Goal: Check status

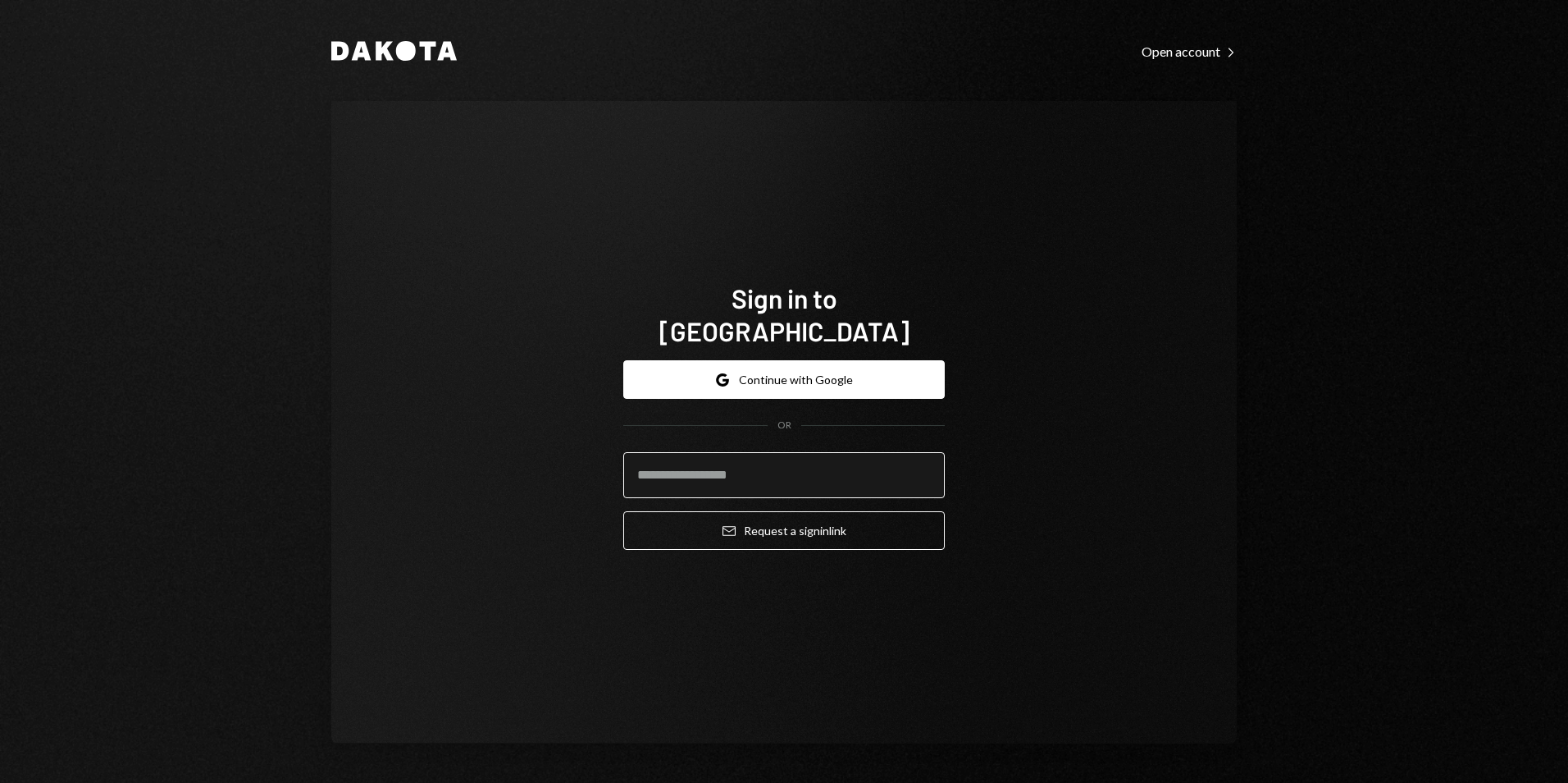
click at [720, 471] on input "email" at bounding box center [784, 475] width 321 height 46
type input "**********"
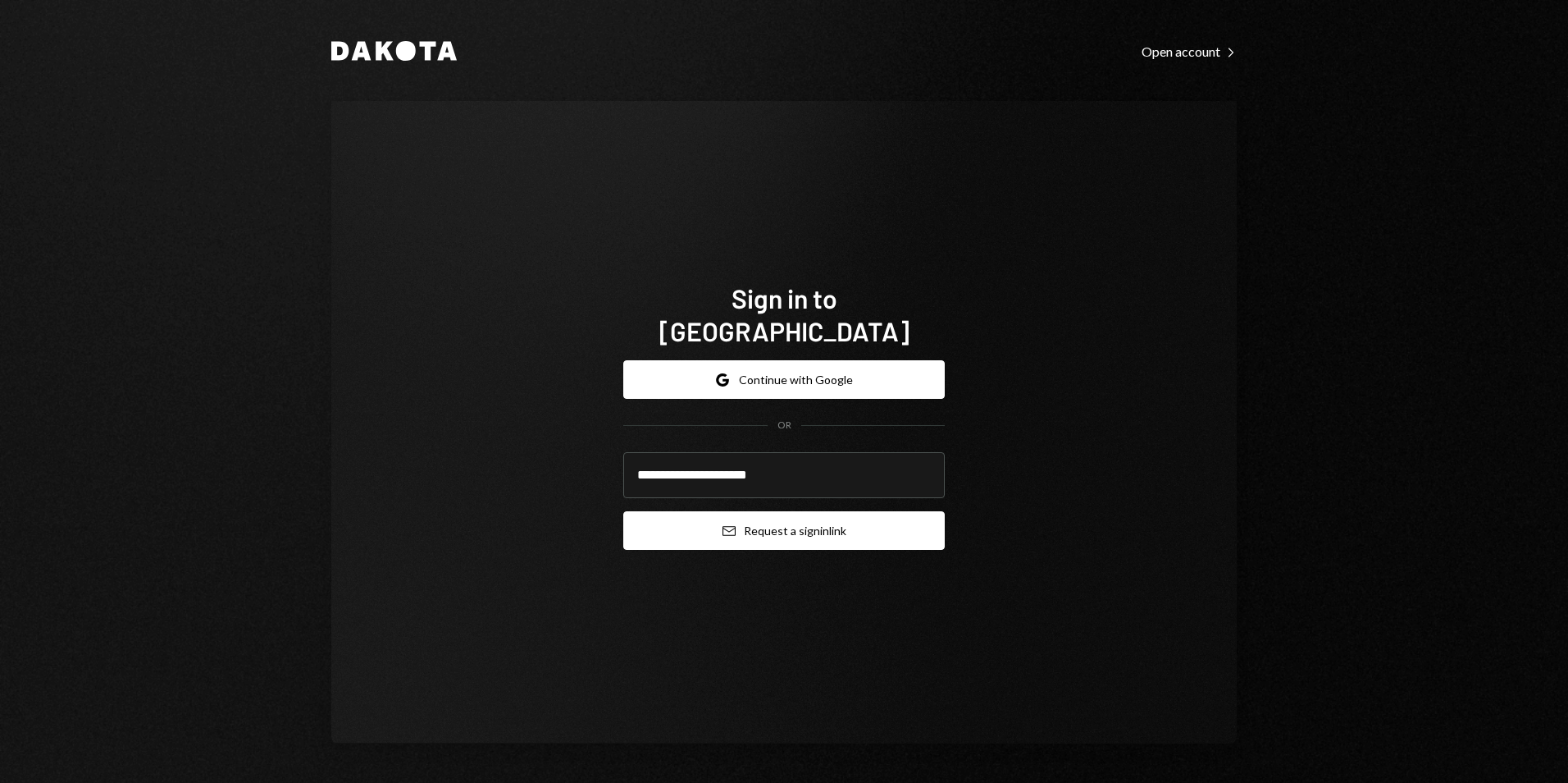
click at [818, 517] on button "Email Request a sign in link" at bounding box center [784, 530] width 321 height 39
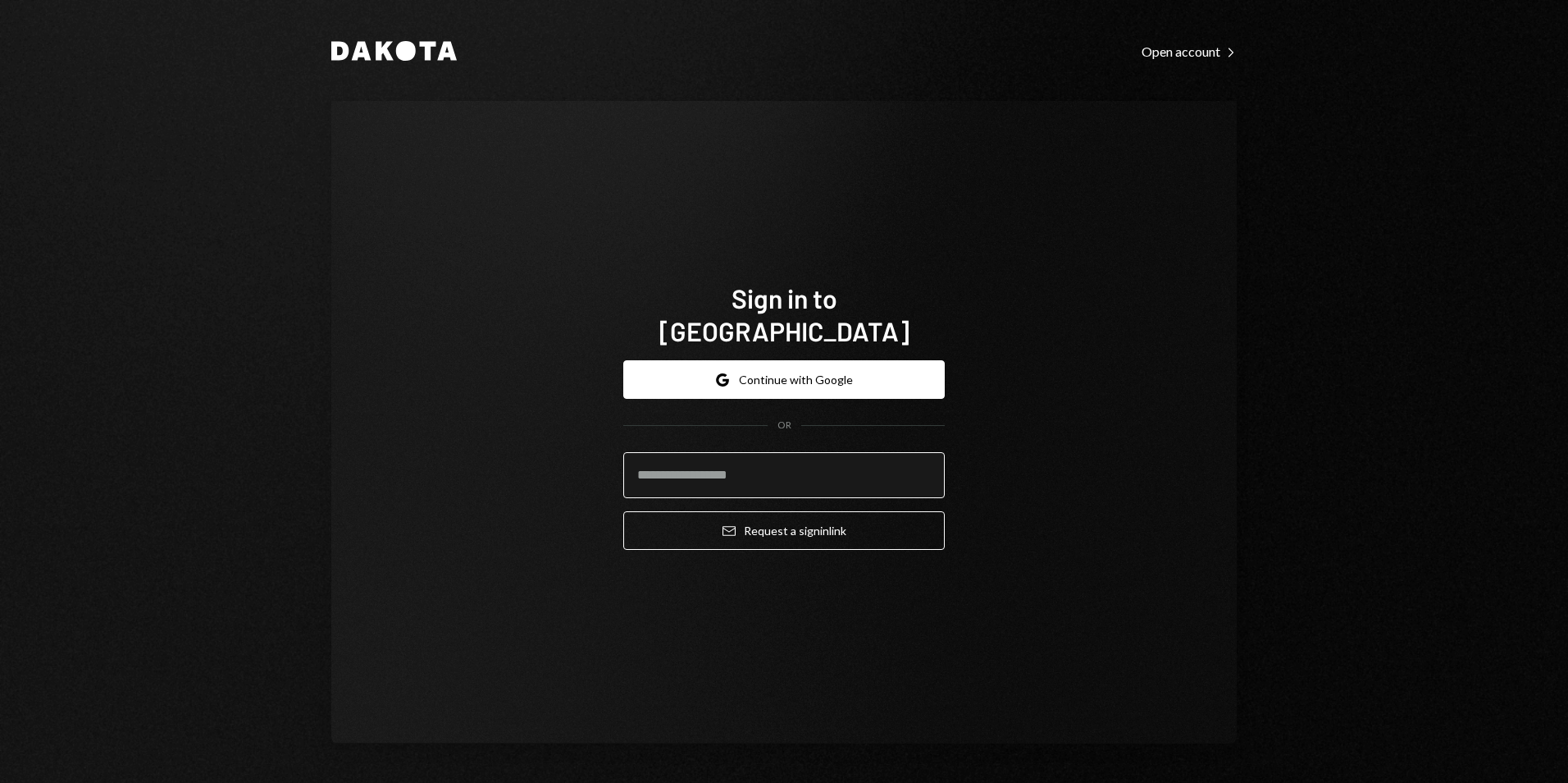
click at [719, 461] on input "email" at bounding box center [784, 475] width 321 height 46
type input "**********"
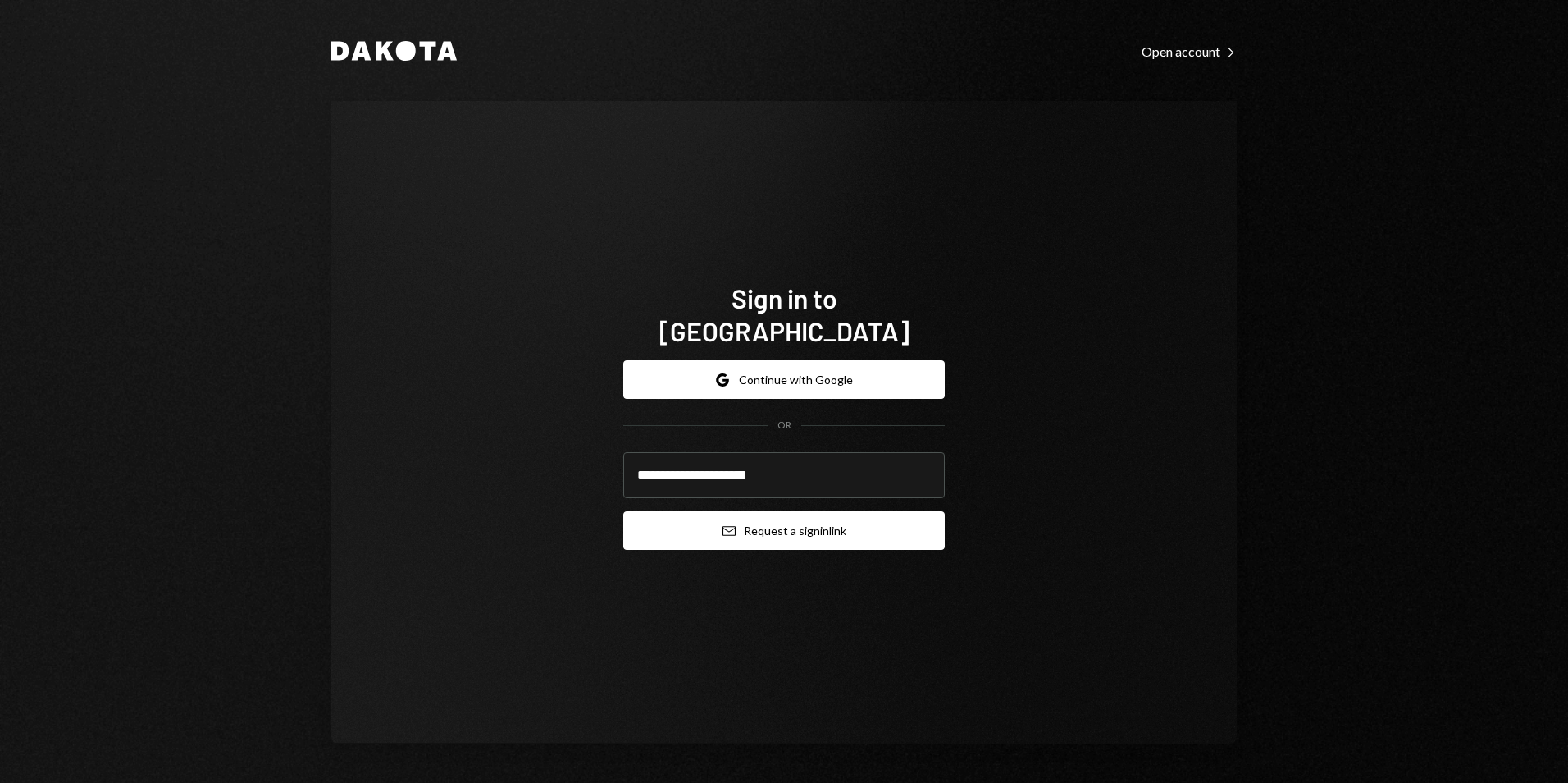
click at [804, 515] on button "Email Request a sign in link" at bounding box center [784, 530] width 321 height 39
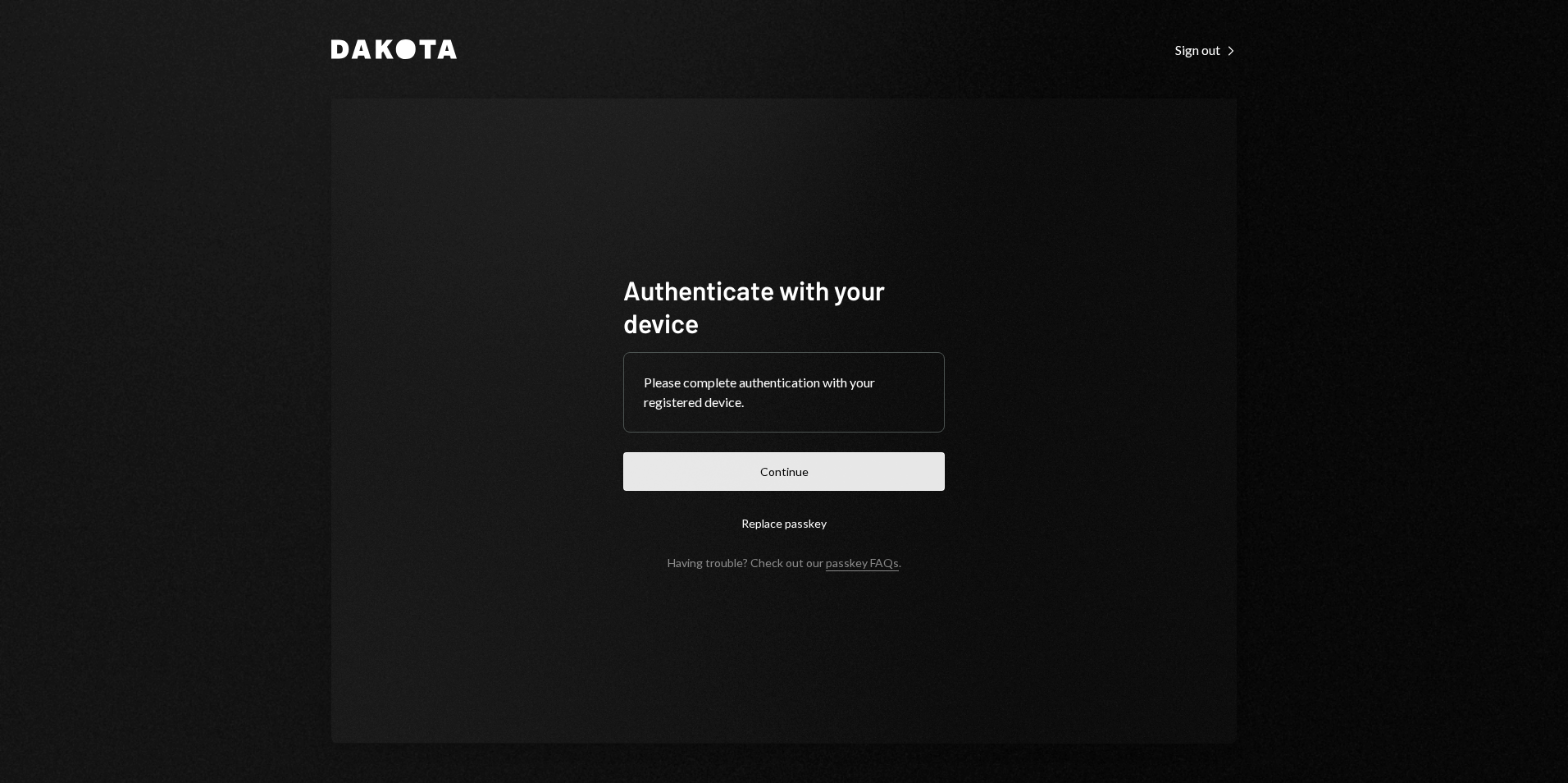
click at [799, 473] on button "Continue" at bounding box center [784, 472] width 321 height 39
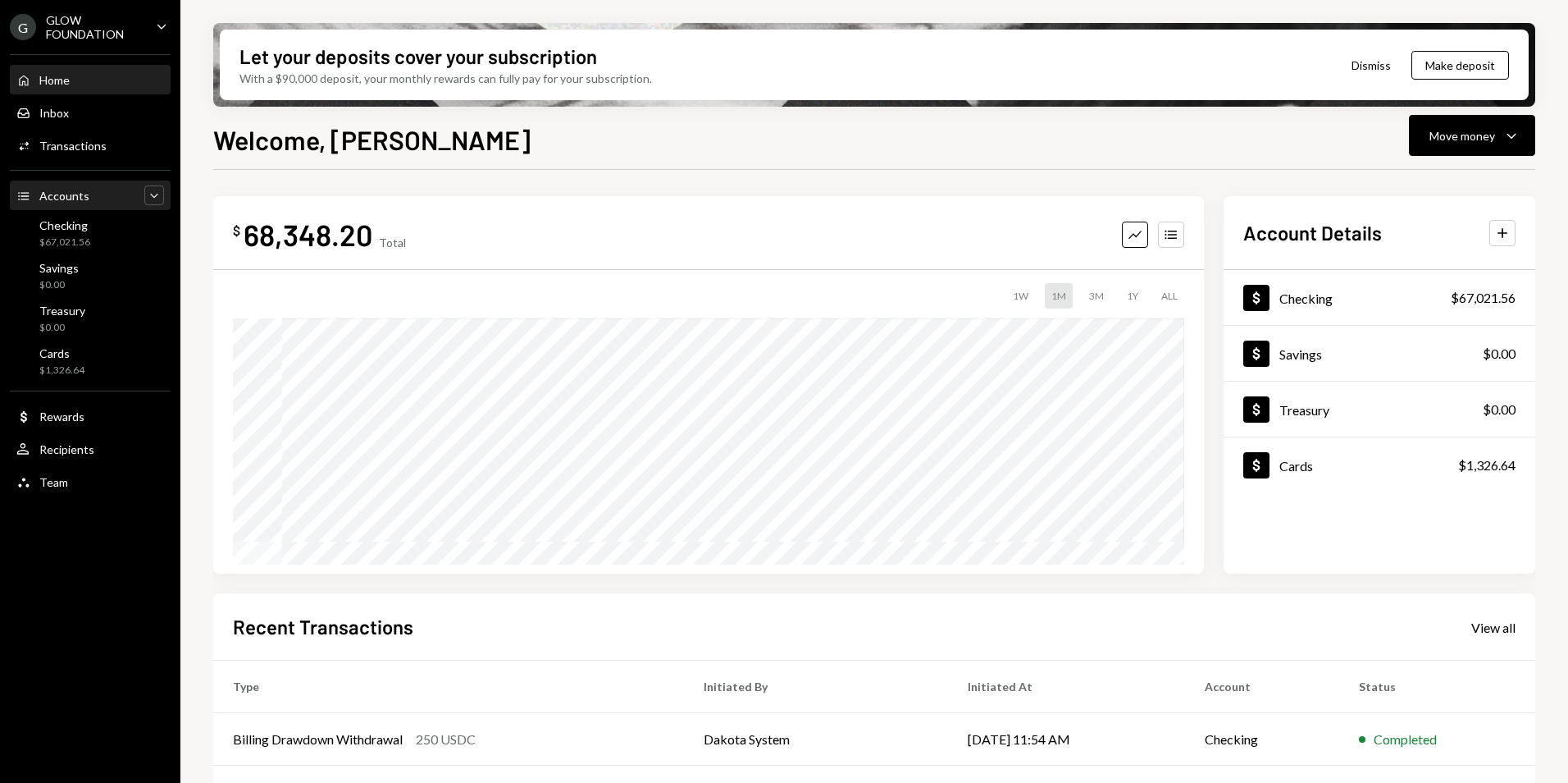
click at [159, 196] on icon "Caret Down" at bounding box center [154, 196] width 17 height 17
click at [154, 198] on icon "Caret Up" at bounding box center [154, 196] width 17 height 17
click at [156, 196] on icon "Caret Down" at bounding box center [154, 196] width 17 height 17
click at [156, 26] on icon "Caret Down" at bounding box center [162, 27] width 18 height 18
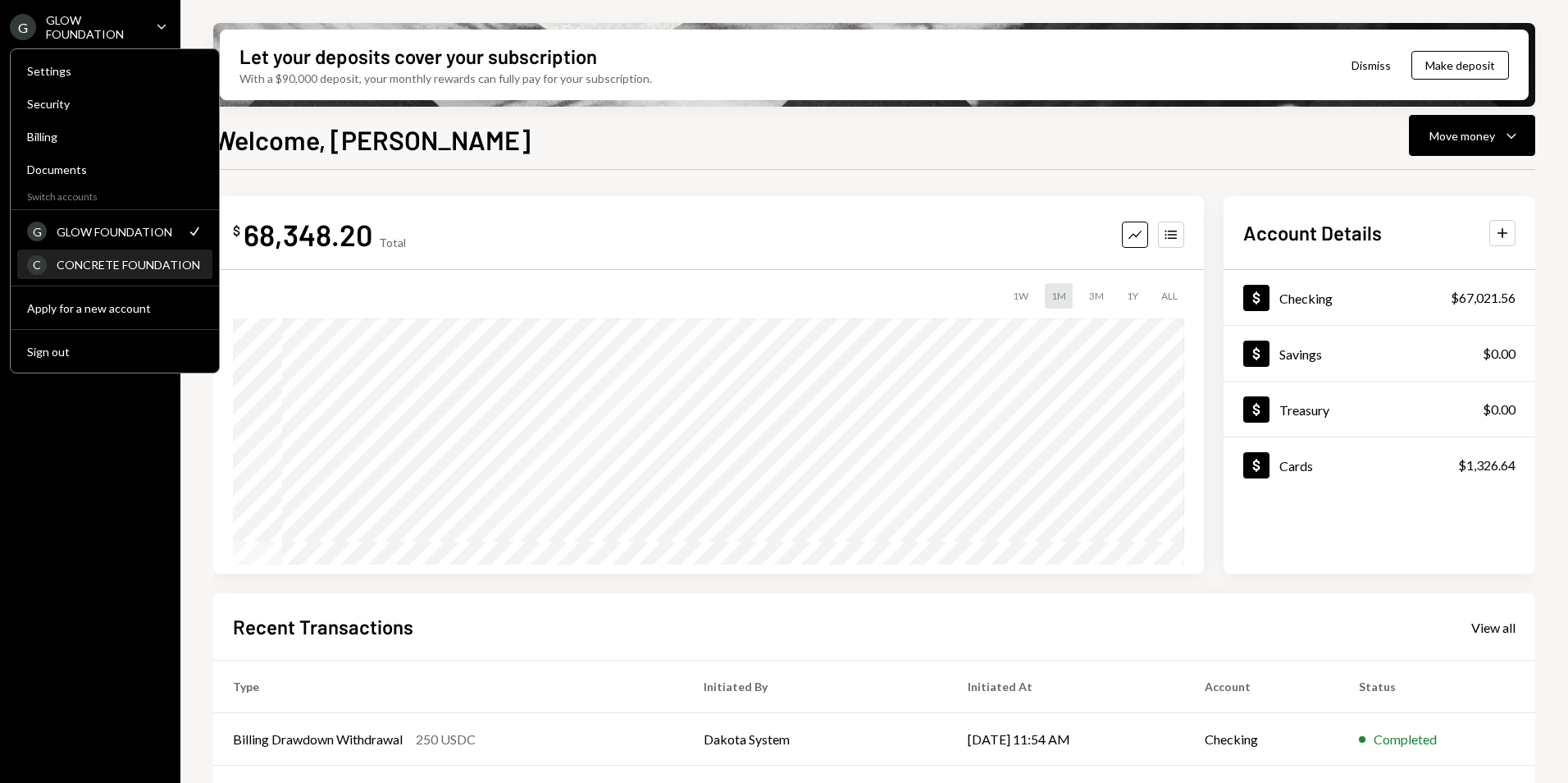
click at [148, 264] on div "CONCRETE FOUNDATION" at bounding box center [129, 264] width 146 height 14
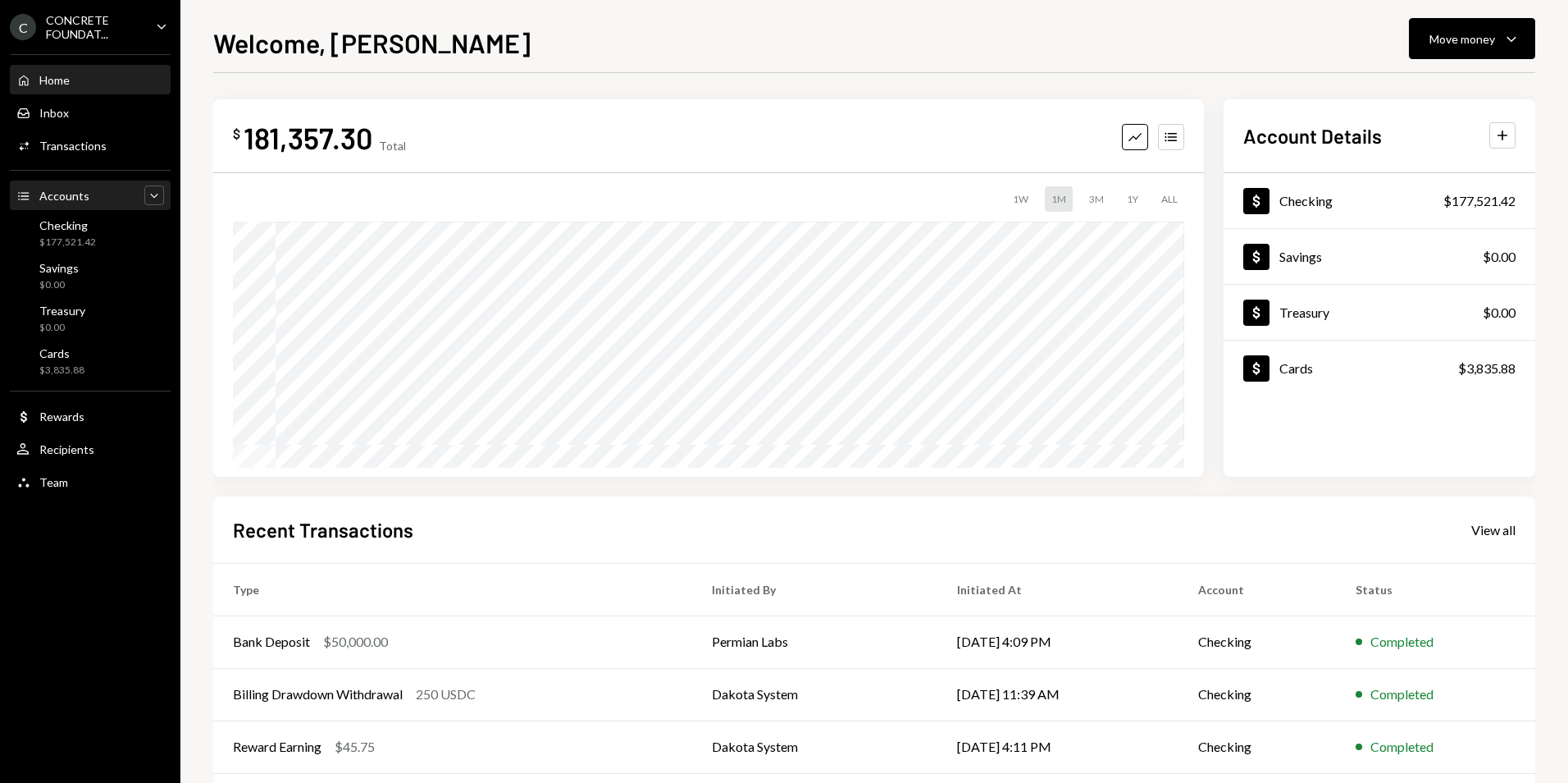
click at [146, 189] on icon "Caret Down" at bounding box center [154, 196] width 17 height 17
click at [151, 193] on icon "Caret Up" at bounding box center [154, 196] width 17 height 17
click at [107, 232] on div "Checking $177,521.42" at bounding box center [91, 233] width 148 height 31
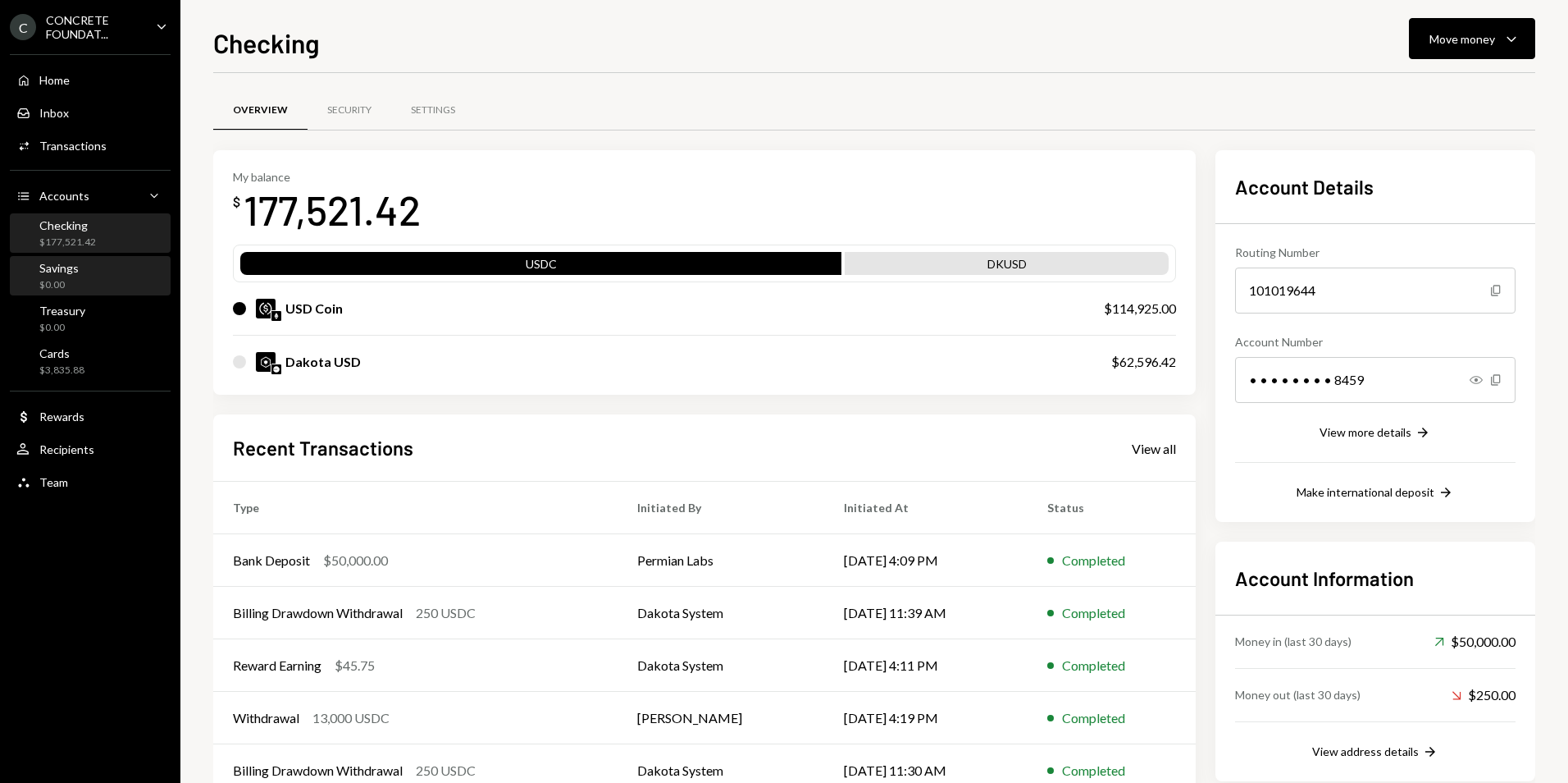
click at [103, 274] on div "Savings $0.00" at bounding box center [91, 276] width 148 height 31
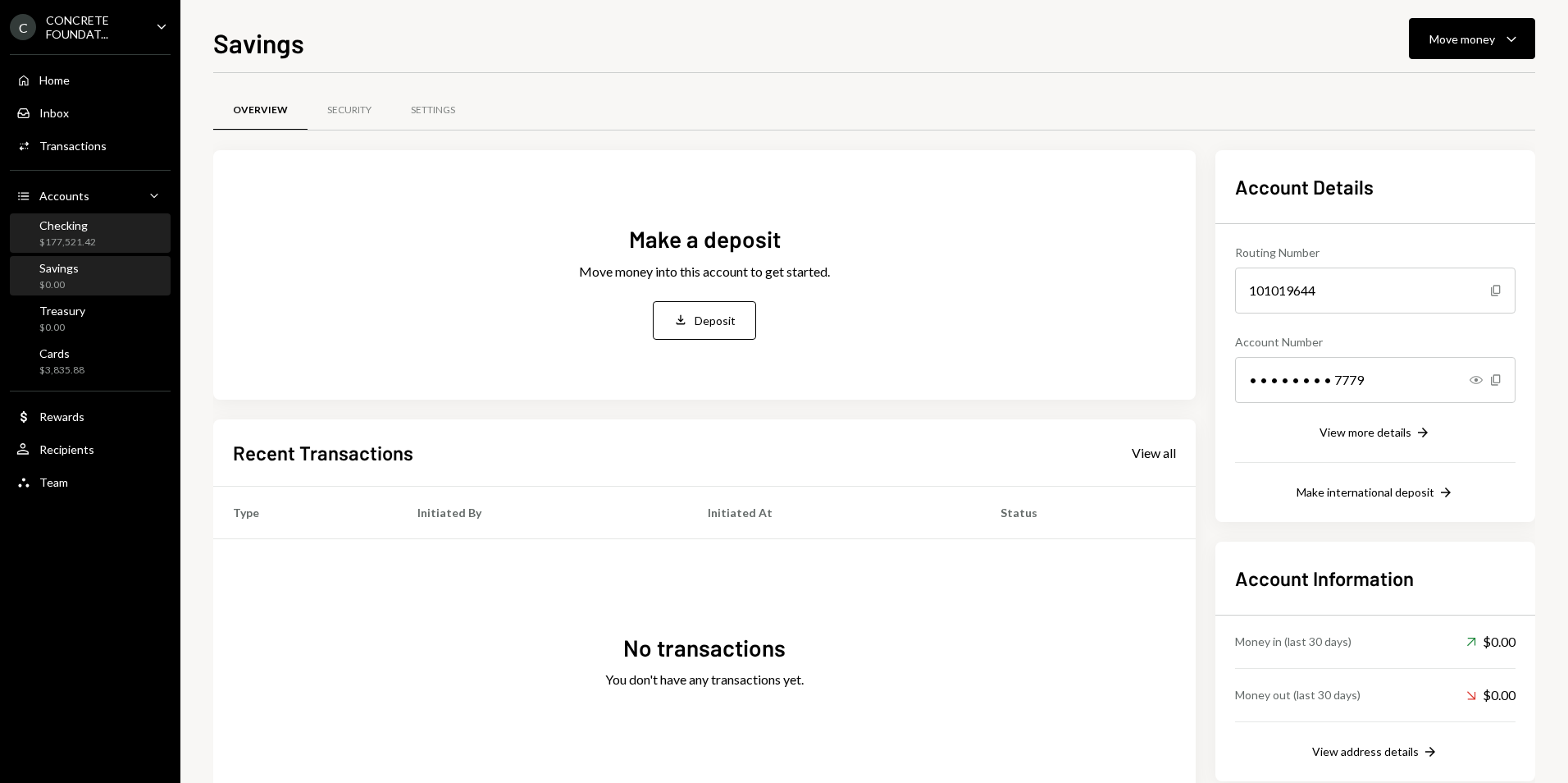
click at [114, 228] on div "Checking $177,521.42" at bounding box center [91, 233] width 148 height 31
